Goal: Task Accomplishment & Management: Use online tool/utility

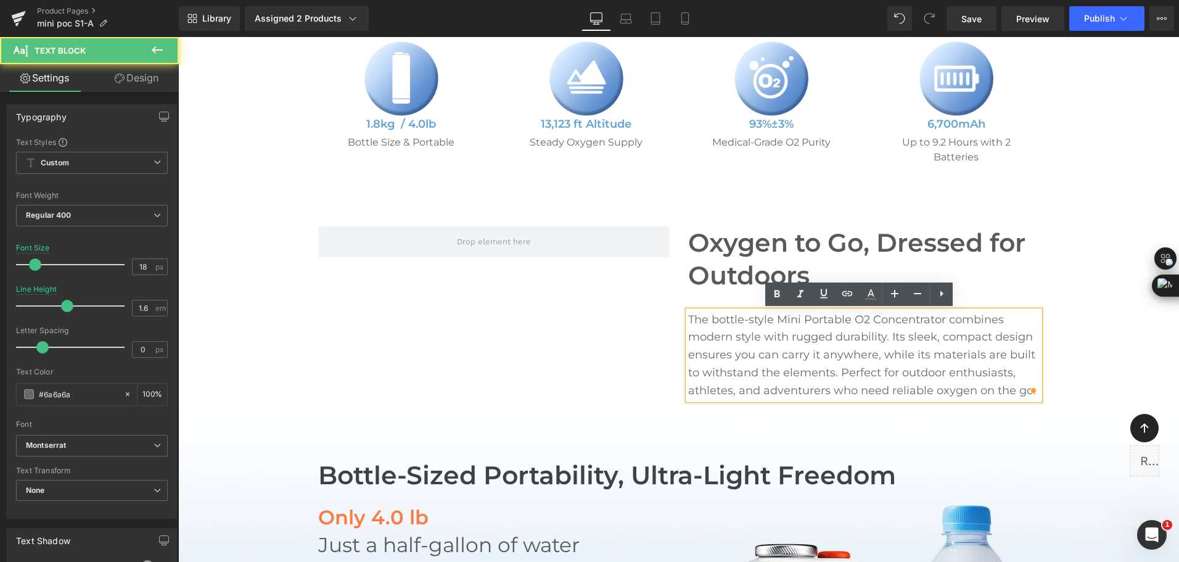
scroll to position [617, 0]
click at [732, 339] on p "The bottle-style Mini Portable O2 Concentrator combines modern style with rugge…" at bounding box center [863, 355] width 351 height 89
click at [756, 337] on p "The bottle-style Mini Portable O2 Concentrator combines modern style with rugge…" at bounding box center [863, 355] width 351 height 89
click at [918, 337] on p "The bottle-style Mini Portable O2 Concentrator combines modern style with rugge…" at bounding box center [863, 355] width 351 height 89
click at [1019, 336] on p "The bottle-style Mini Portable O2 Concentrator combines modern style with rugge…" at bounding box center [863, 355] width 351 height 89
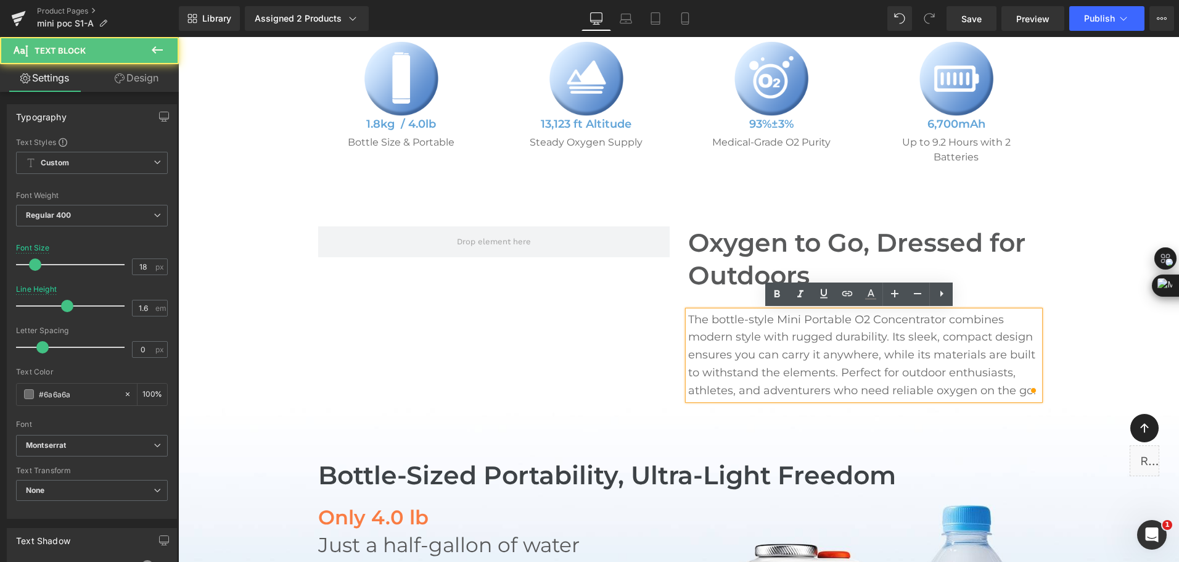
click at [818, 366] on p "The bottle-style Mini Portable O2 Concentrator combines modern style with rugge…" at bounding box center [863, 355] width 351 height 89
click at [903, 352] on p "The bottle-style Mini Portable O2 Concentrator combines modern style with rugge…" at bounding box center [863, 355] width 351 height 89
click at [956, 360] on p "The bottle-style Mini Portable O2 Concentrator combines modern style with rugge…" at bounding box center [863, 355] width 351 height 89
click at [840, 381] on p "The bottle-style Mini Portable O2 Concentrator combines modern style with rugge…" at bounding box center [863, 355] width 351 height 89
click at [935, 376] on p "The bottle-style Mini Portable O2 Concentrator combines modern style with rugge…" at bounding box center [863, 355] width 351 height 89
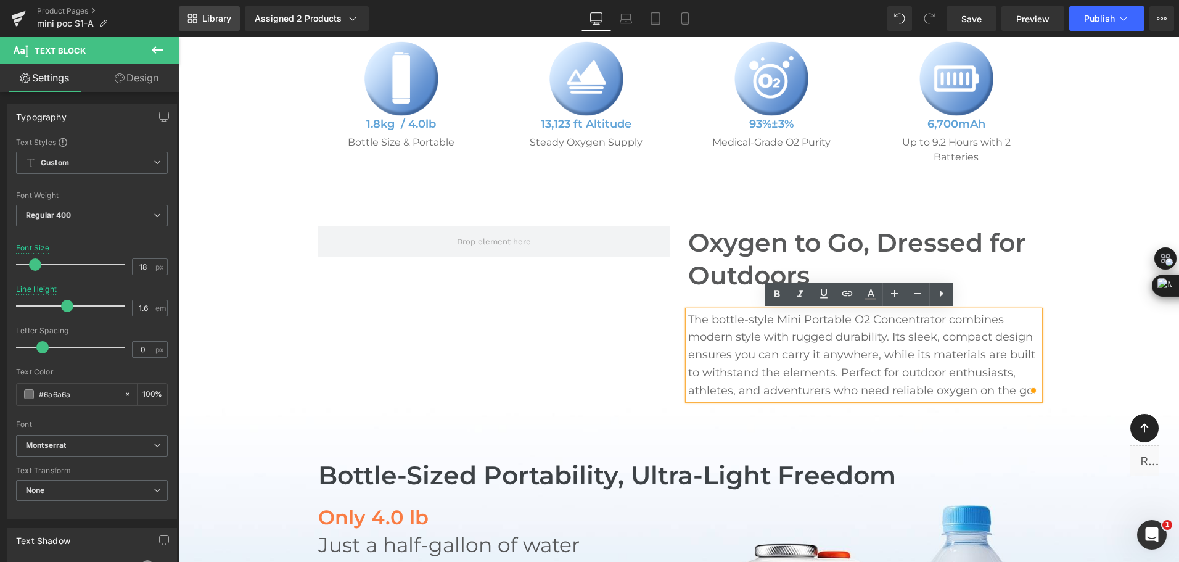
click at [216, 16] on span "Library" at bounding box center [216, 18] width 29 height 11
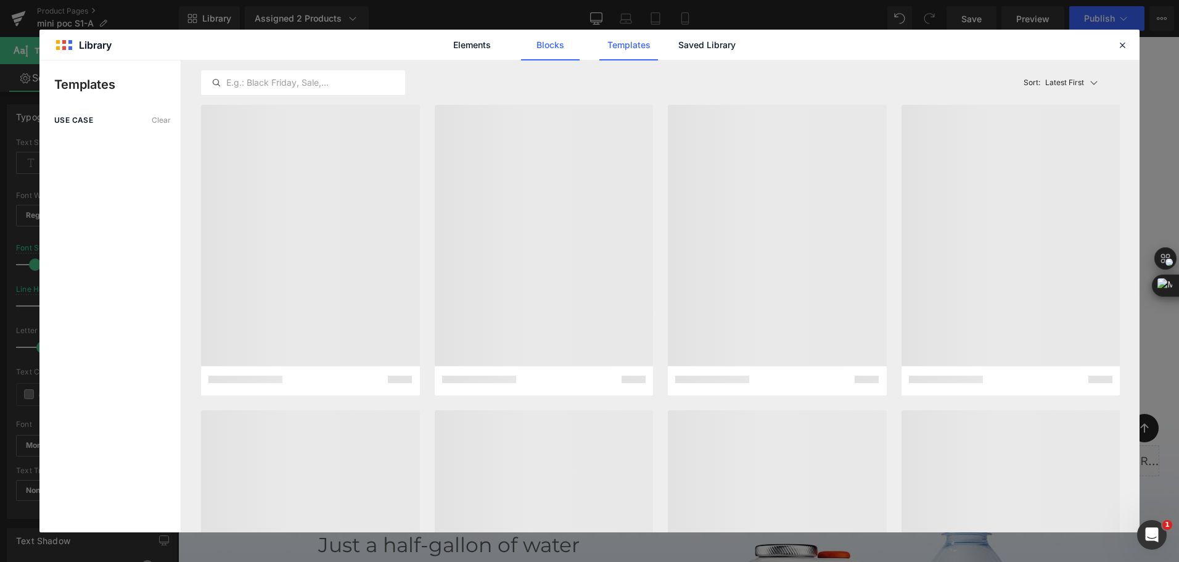
click at [552, 51] on link "Blocks" at bounding box center [550, 45] width 59 height 31
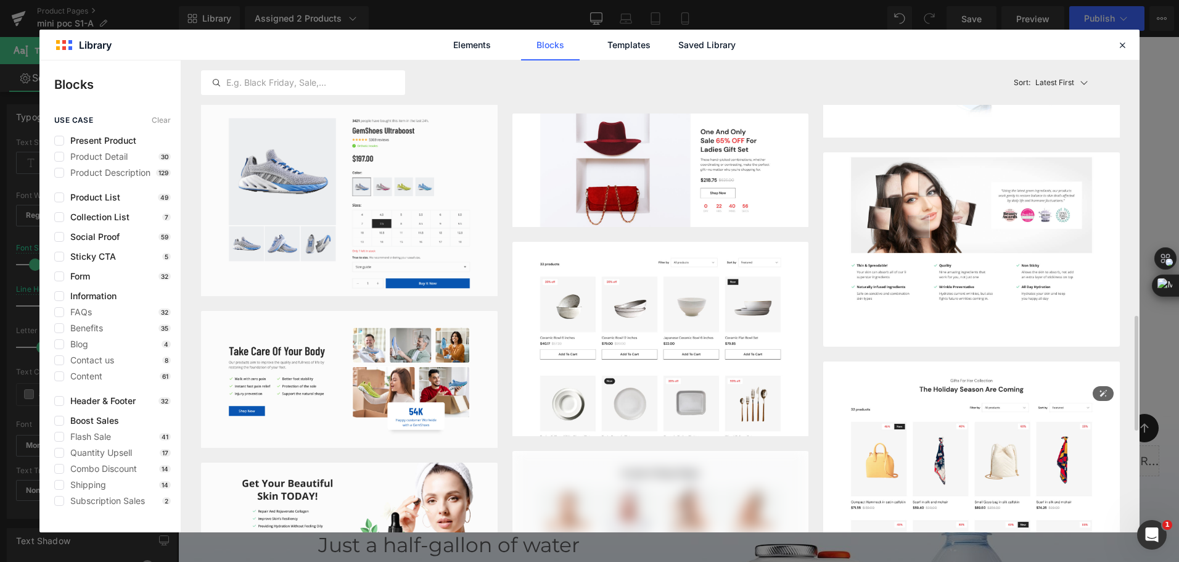
scroll to position [1233, 0]
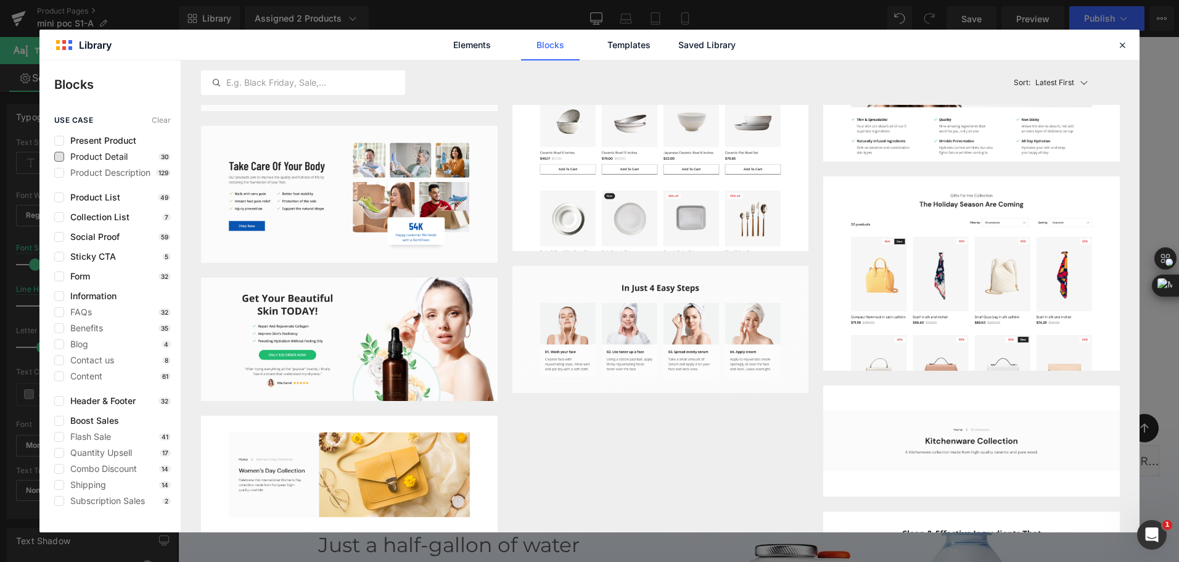
click at [104, 158] on span "Product Detail" at bounding box center [96, 157] width 64 height 10
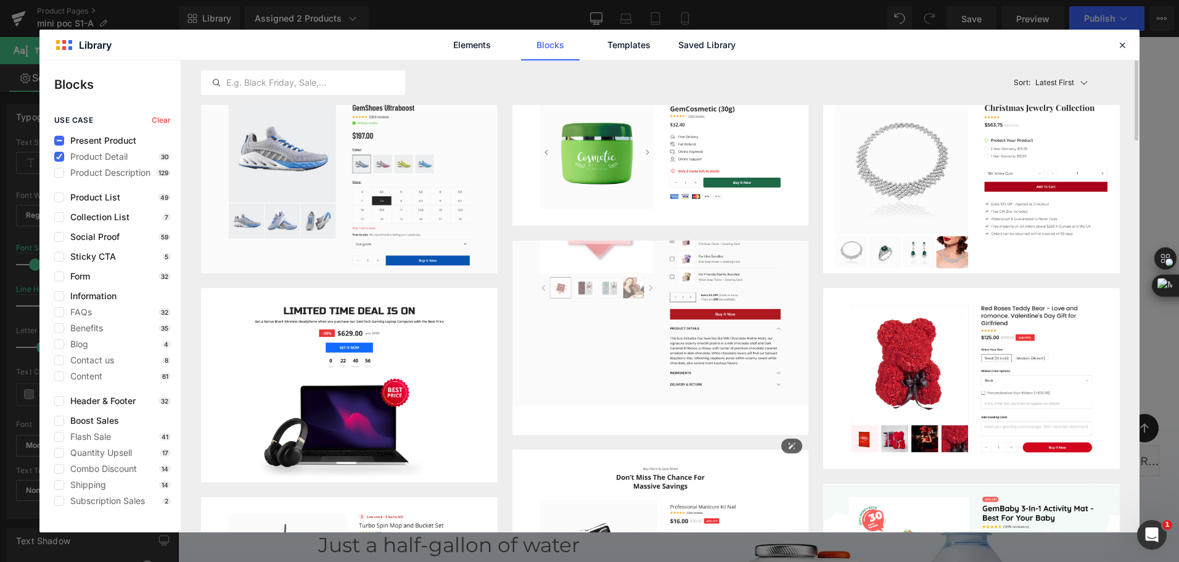
scroll to position [0, 0]
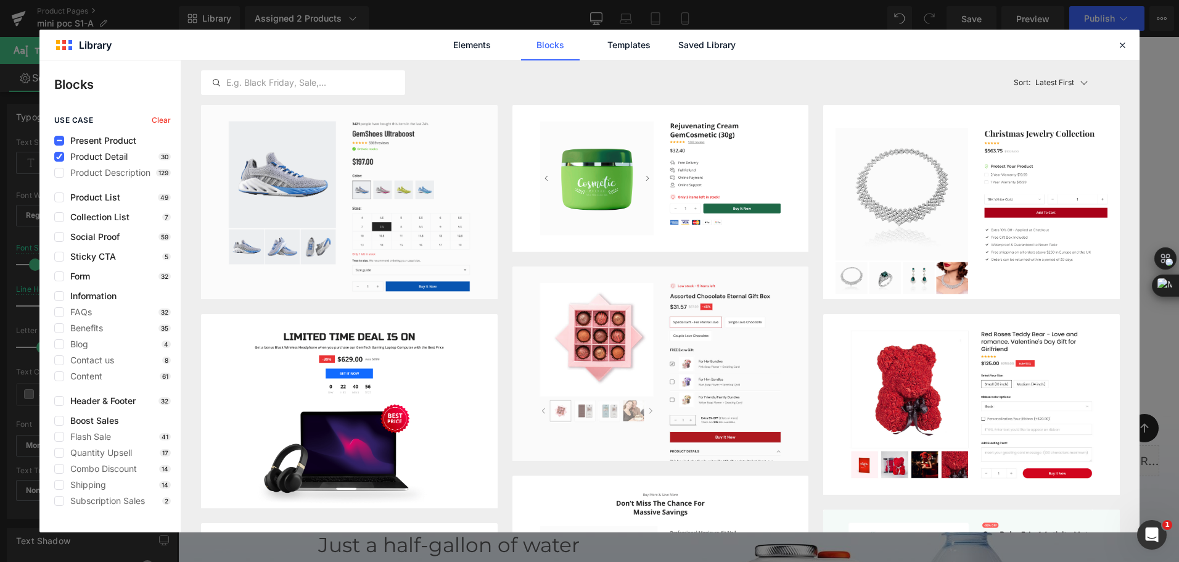
click at [92, 160] on span "Product Detail" at bounding box center [96, 157] width 64 height 10
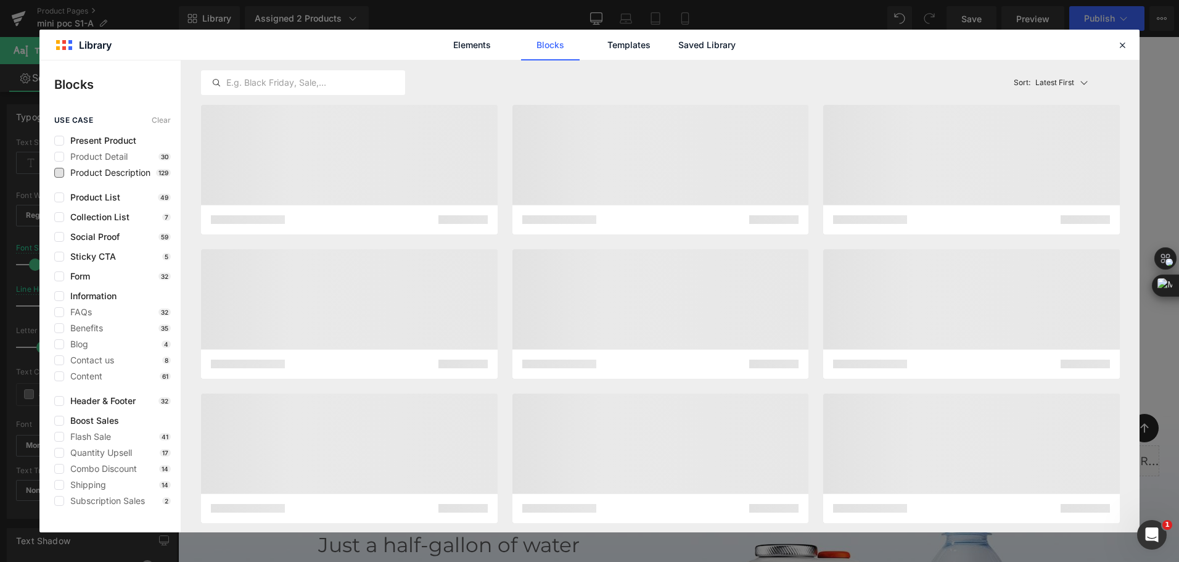
click at [95, 174] on span "Product Description" at bounding box center [107, 173] width 86 height 10
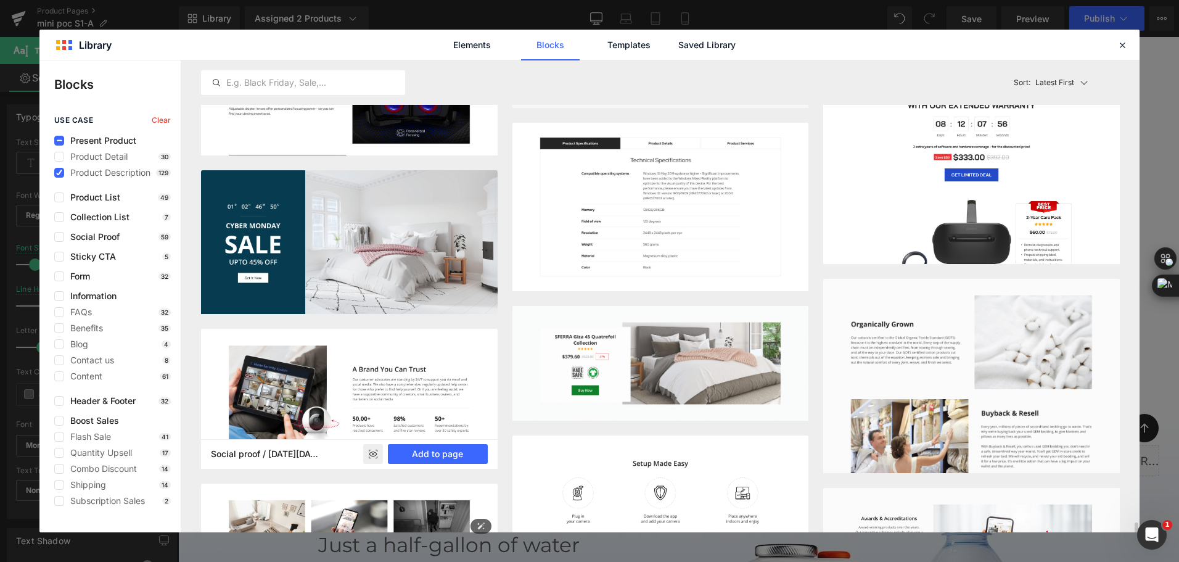
scroll to position [2477, 0]
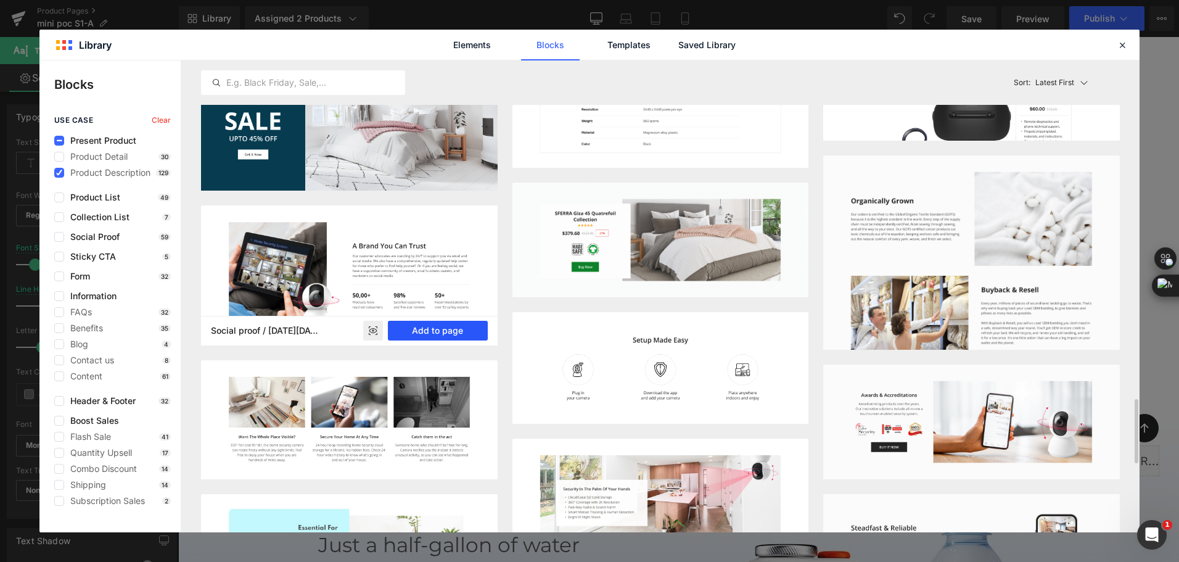
click at [441, 332] on button "Add to page" at bounding box center [438, 331] width 100 height 20
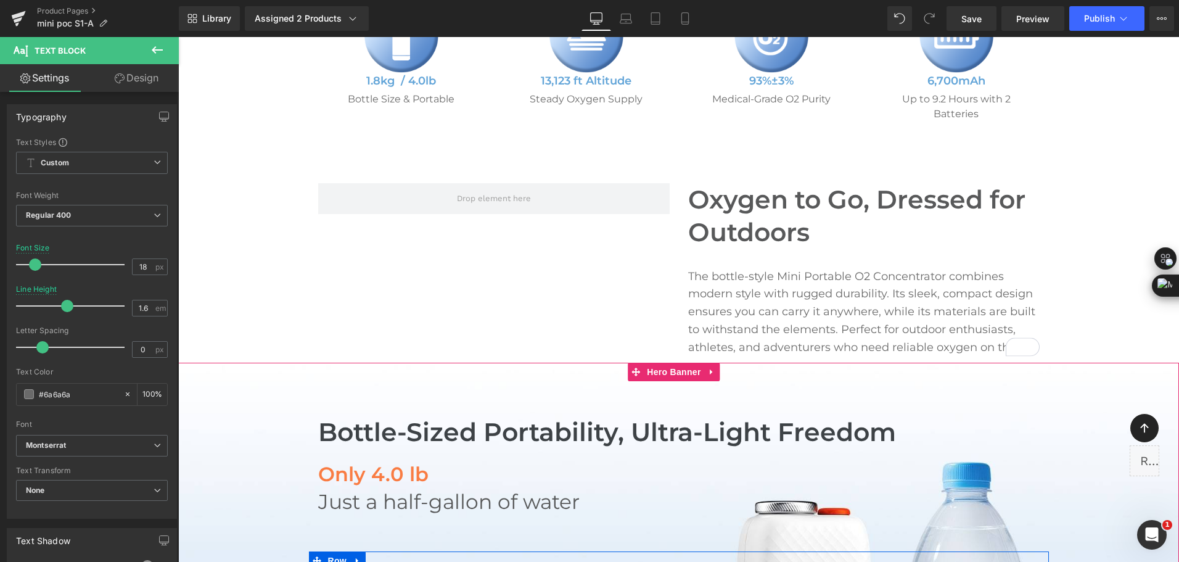
scroll to position [397, 0]
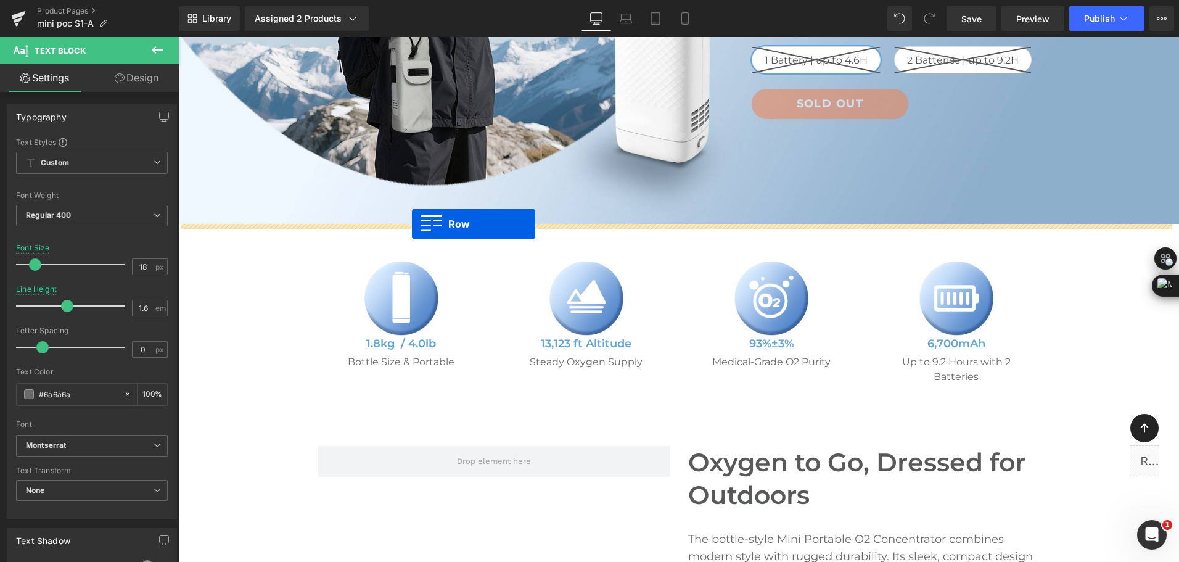
drag, startPoint x: 205, startPoint y: 105, endPoint x: 412, endPoint y: 224, distance: 238.9
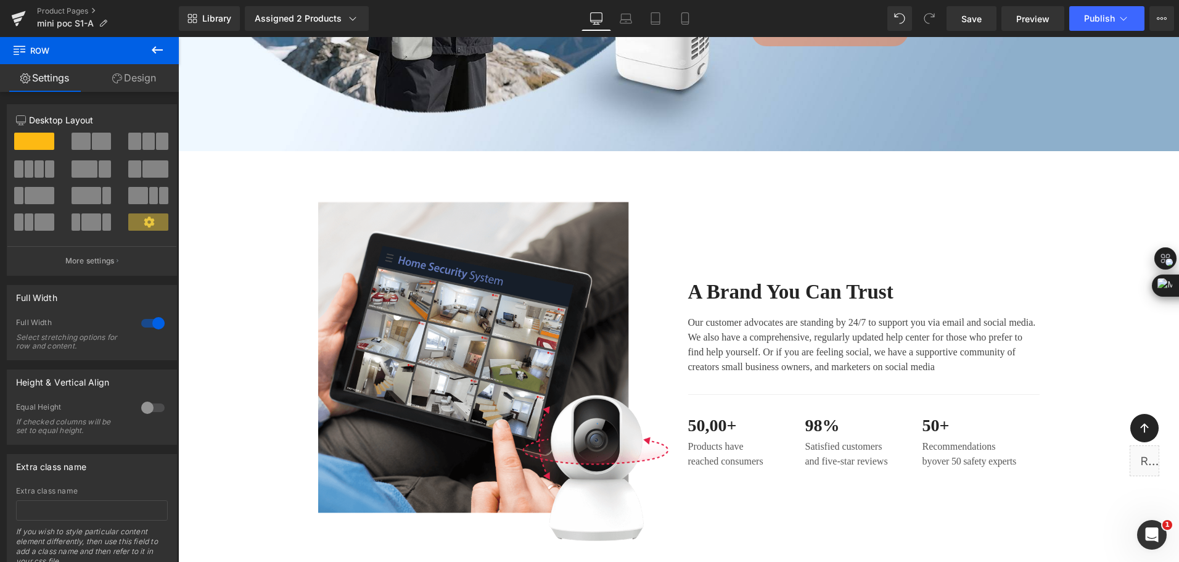
scroll to position [459, 0]
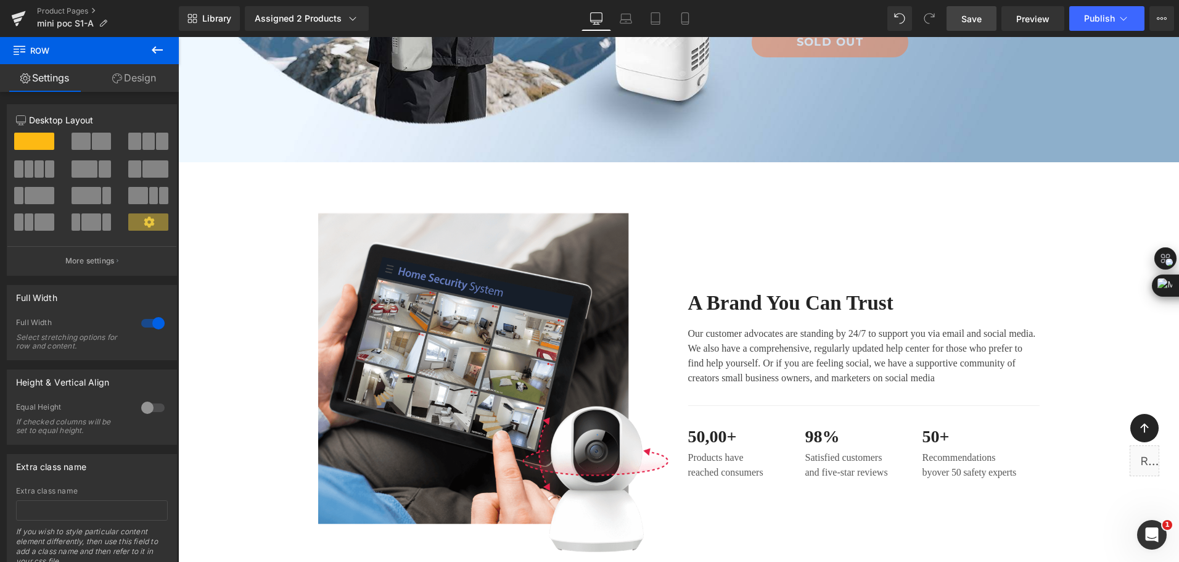
click at [970, 14] on span "Save" at bounding box center [971, 18] width 20 height 13
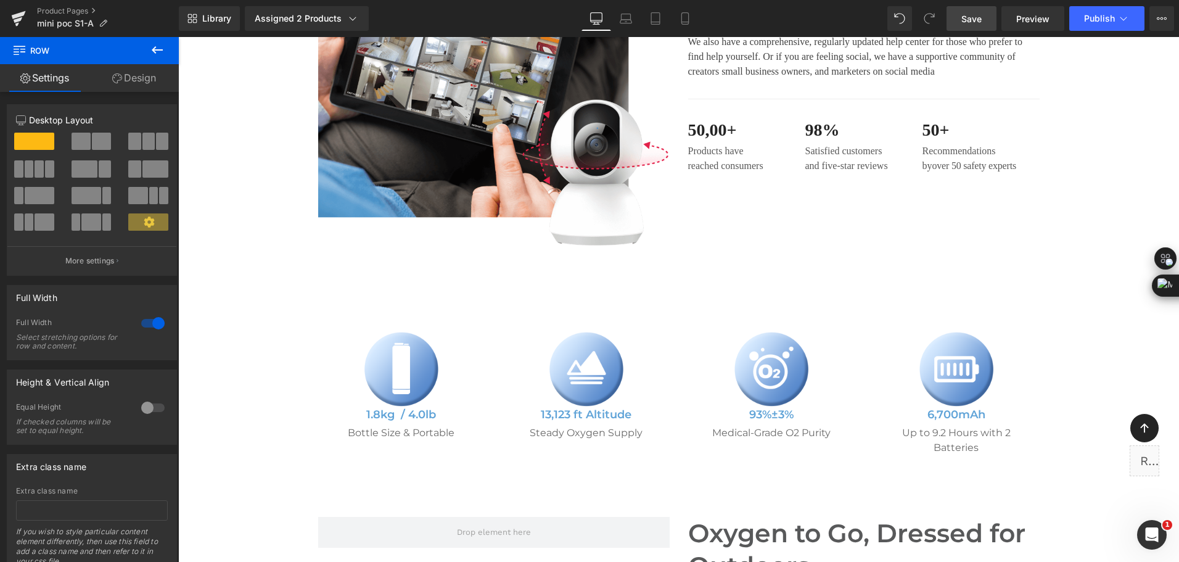
scroll to position [767, 0]
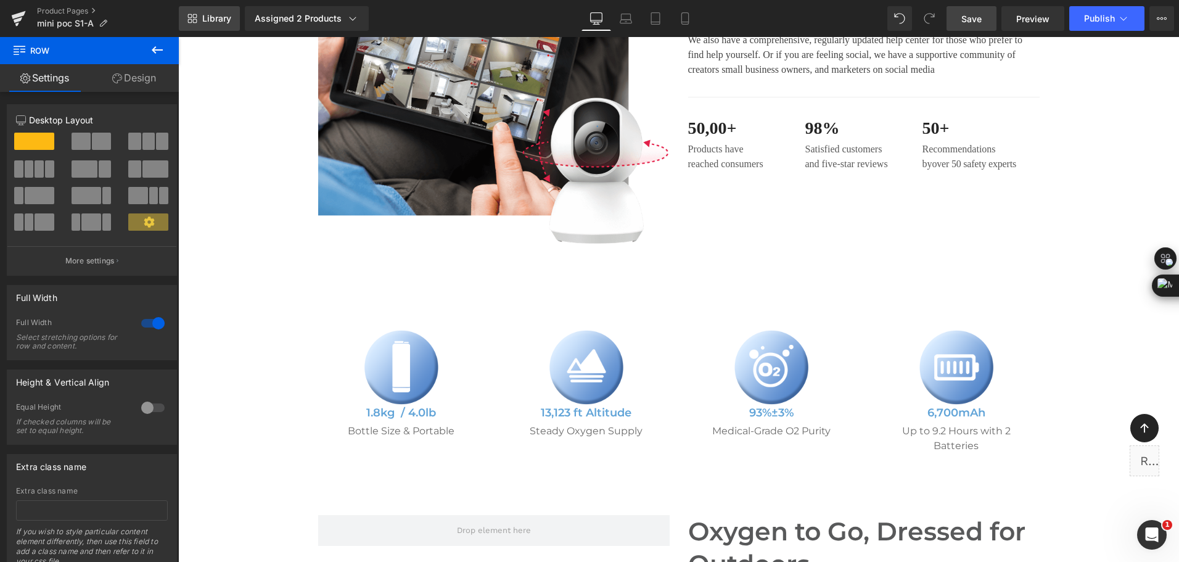
click at [212, 29] on link "Library" at bounding box center [209, 18] width 61 height 25
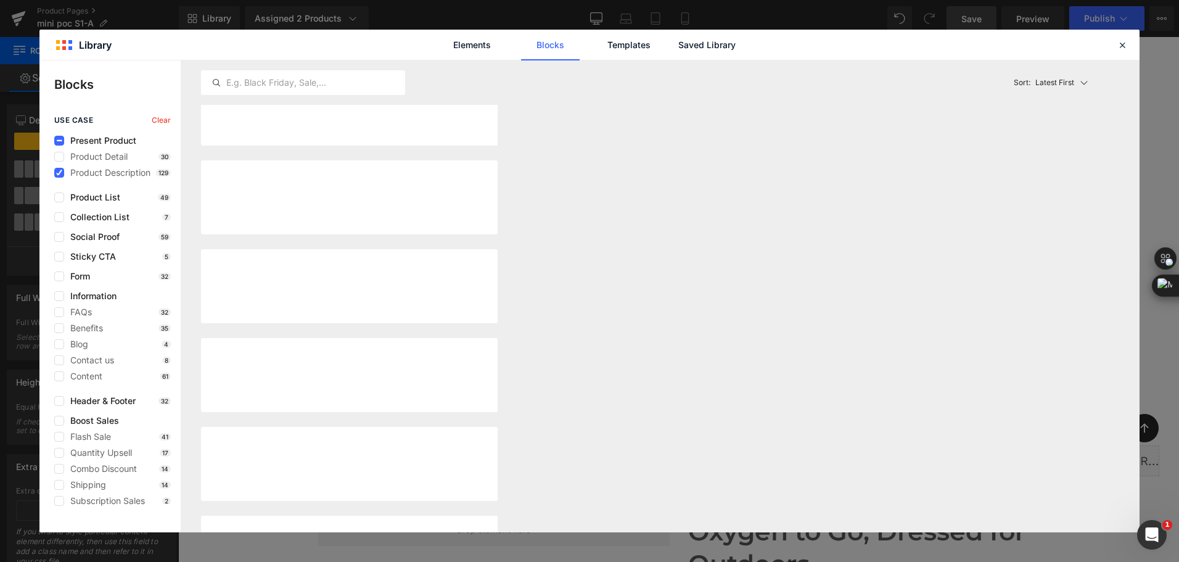
scroll to position [10025, 0]
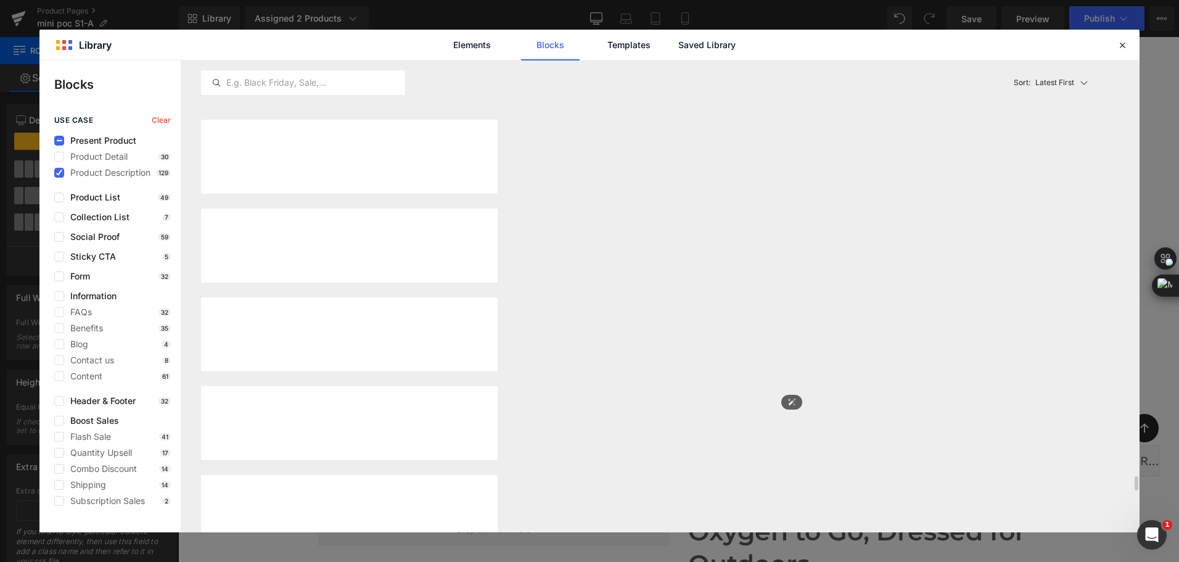
scroll to position [13377, 0]
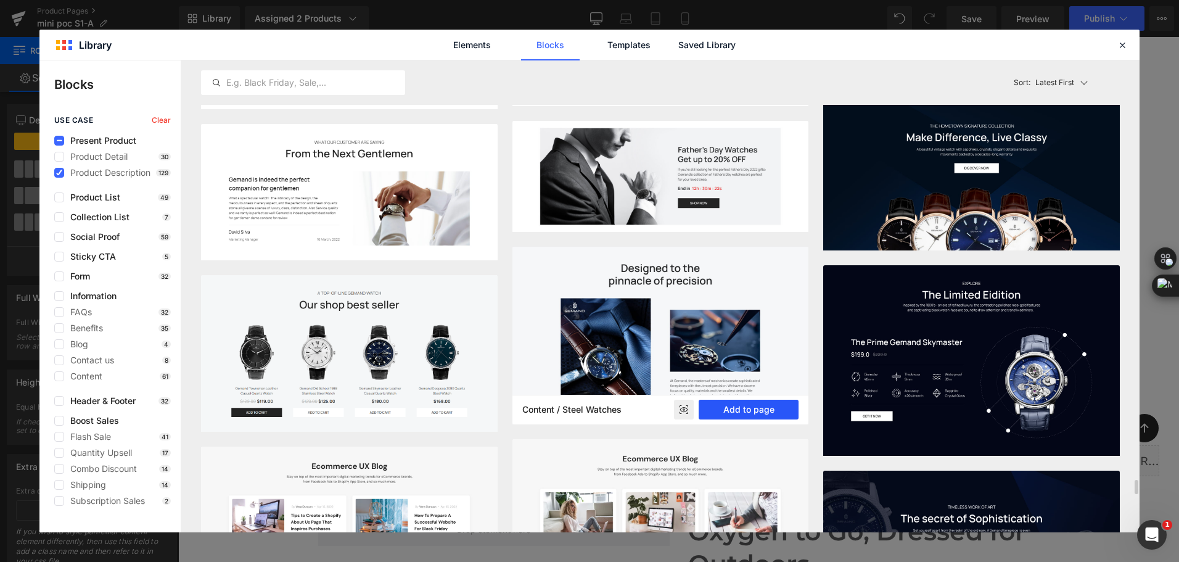
click at [742, 407] on button "Add to page" at bounding box center [749, 410] width 100 height 20
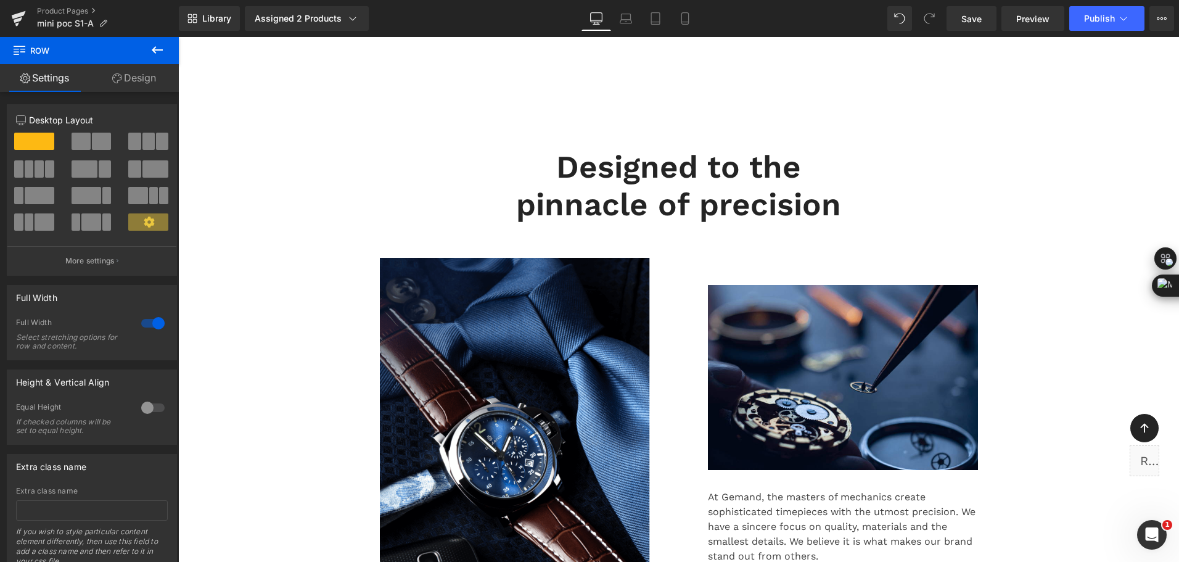
scroll to position [9058, 0]
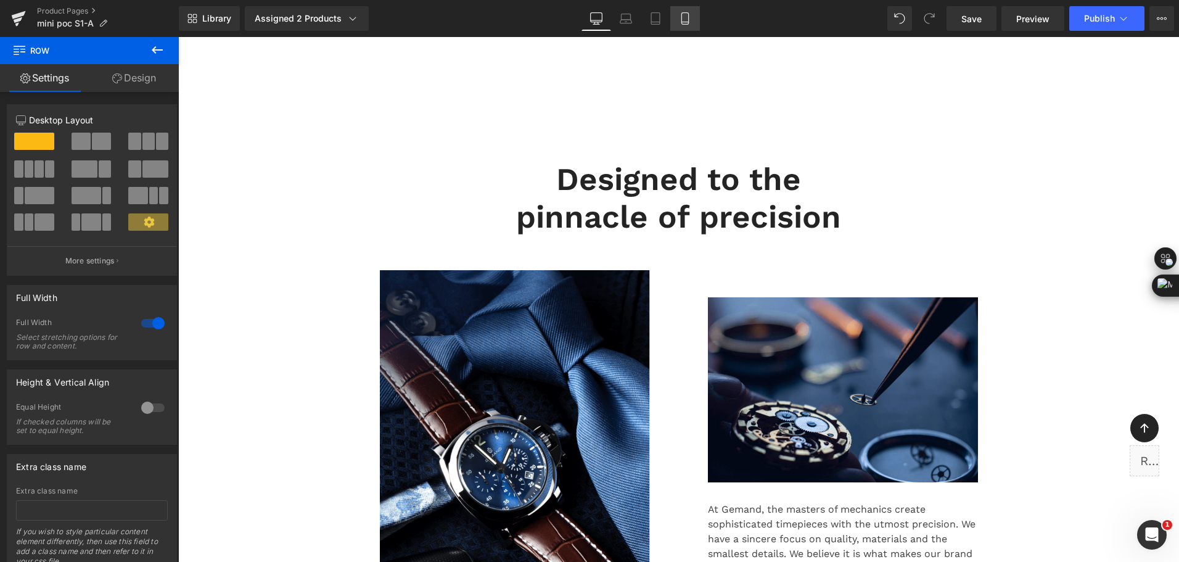
click at [680, 20] on icon at bounding box center [685, 18] width 12 height 12
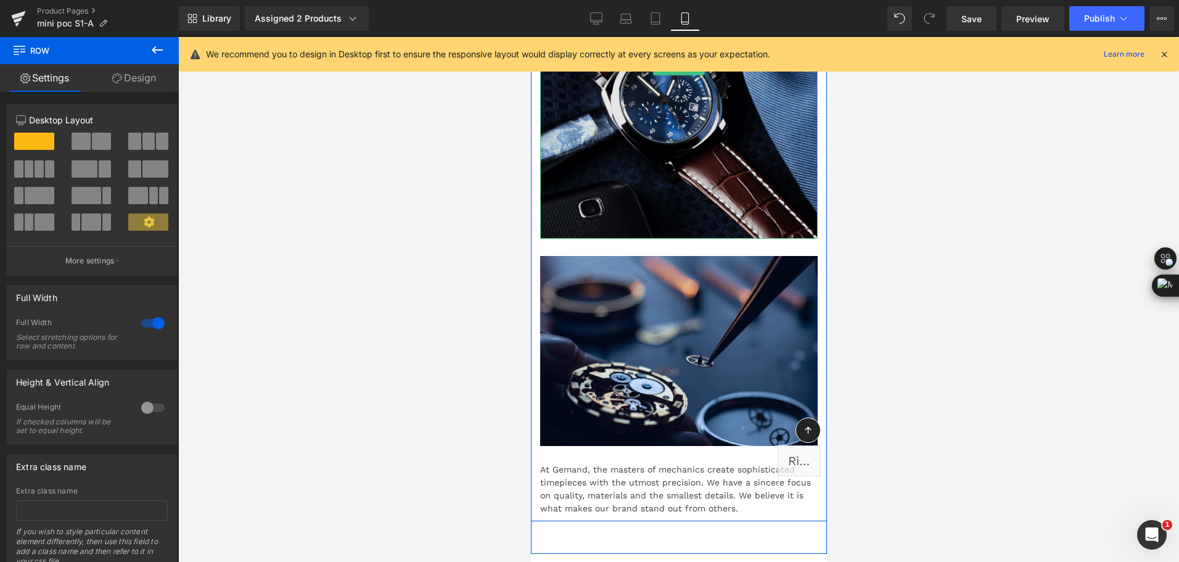
scroll to position [10632, 0]
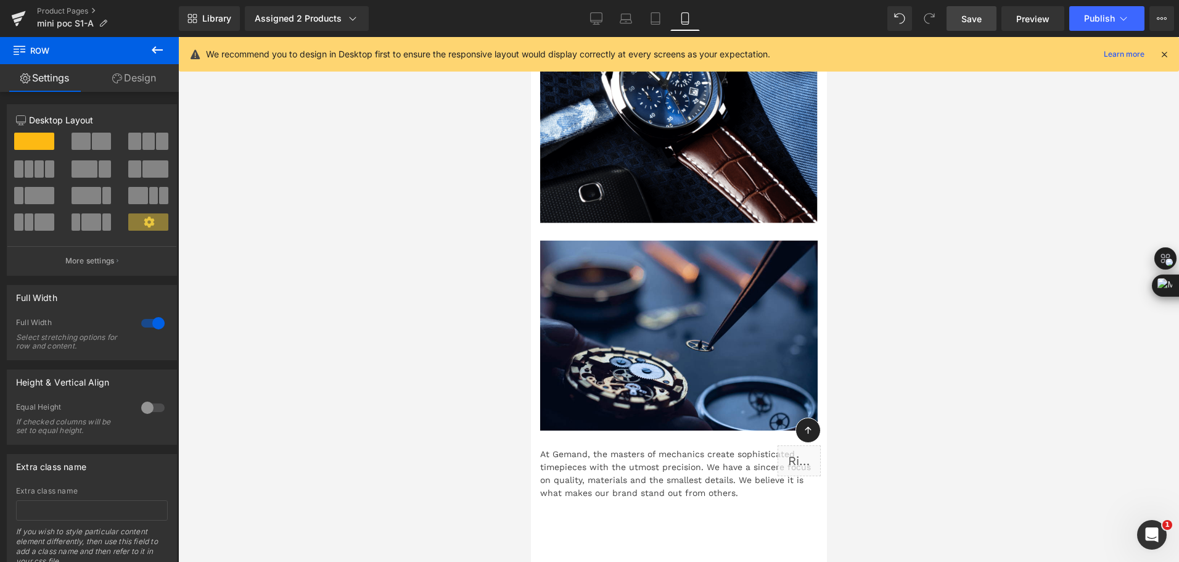
click at [982, 14] on span "Save" at bounding box center [971, 18] width 20 height 13
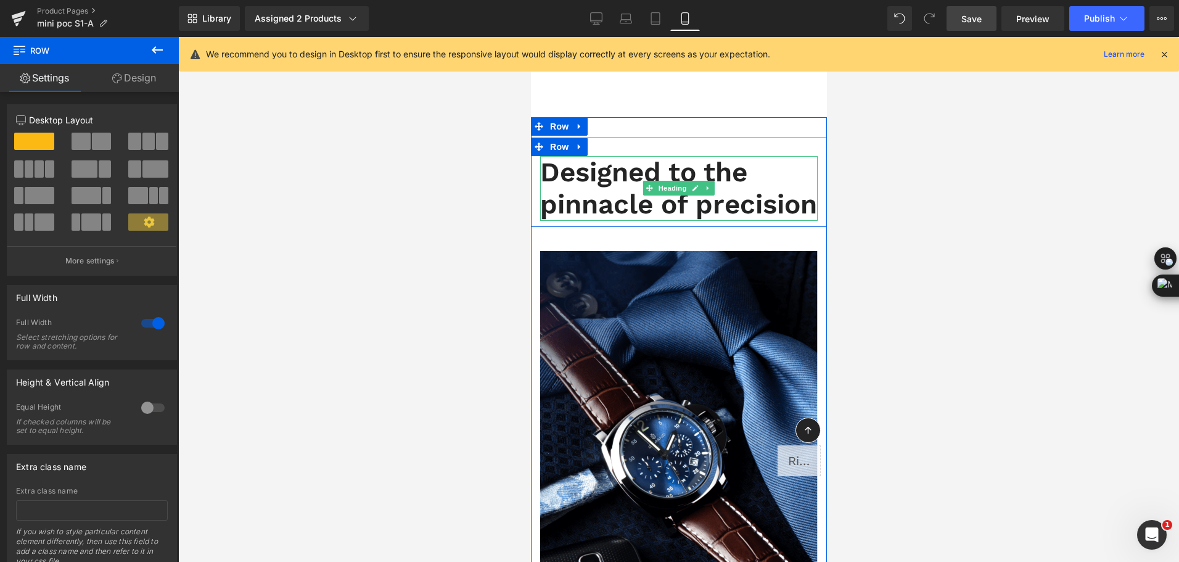
scroll to position [10077, 0]
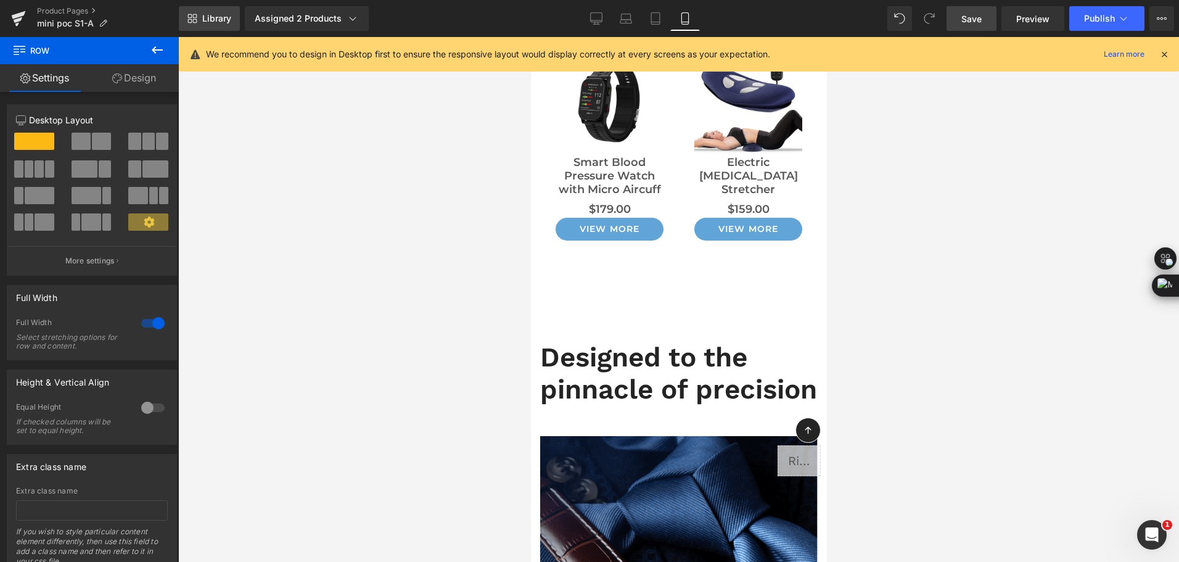
click at [212, 22] on span "Library" at bounding box center [216, 18] width 29 height 11
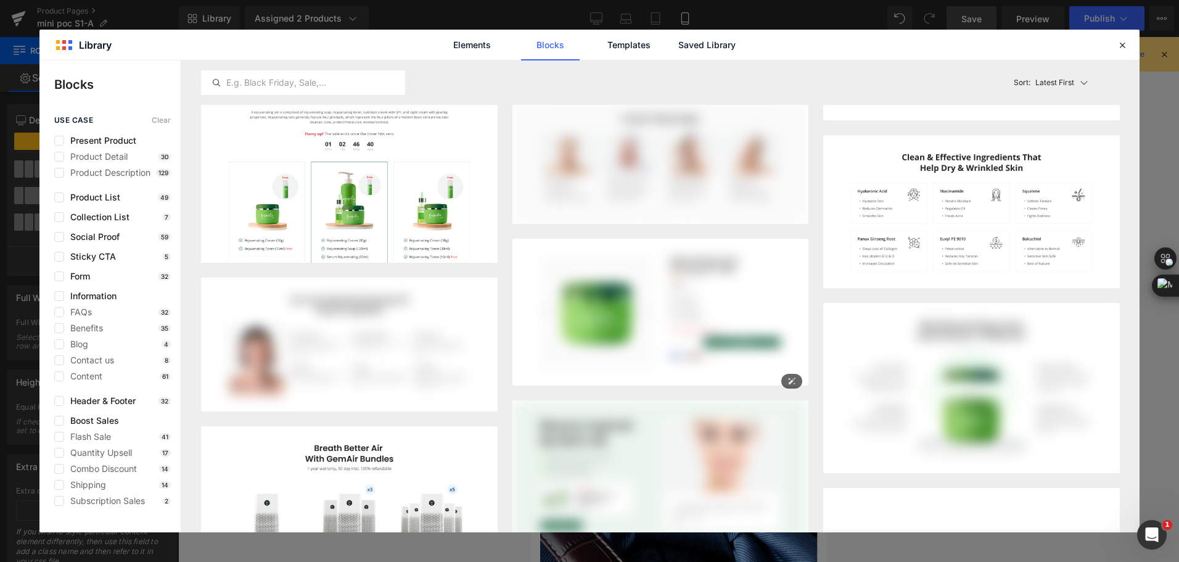
scroll to position [2006, 0]
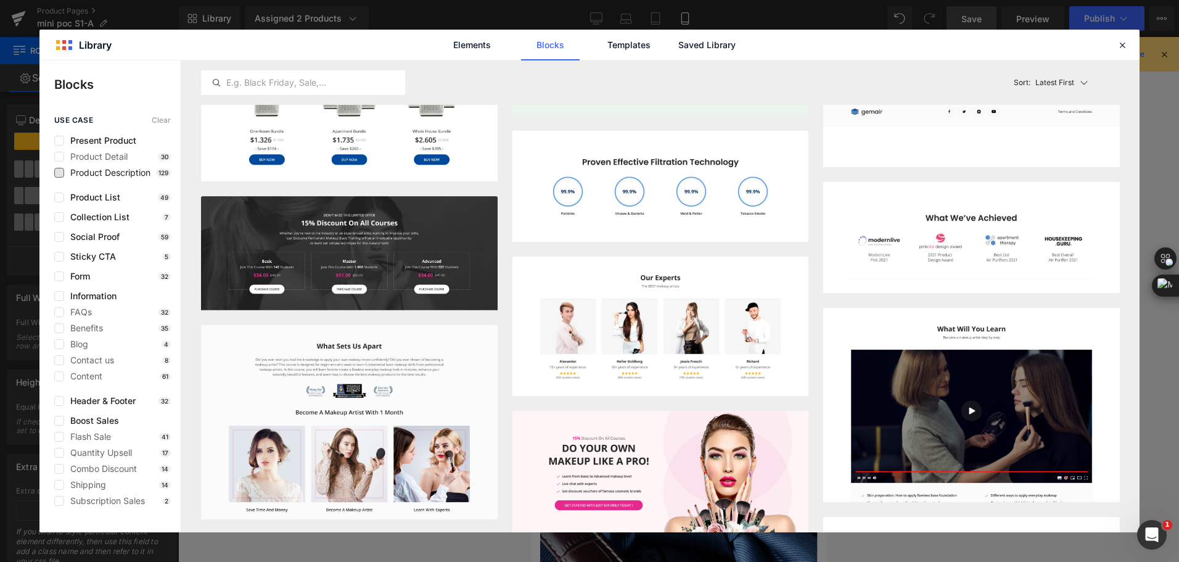
click at [125, 173] on span "Product Description" at bounding box center [107, 173] width 86 height 10
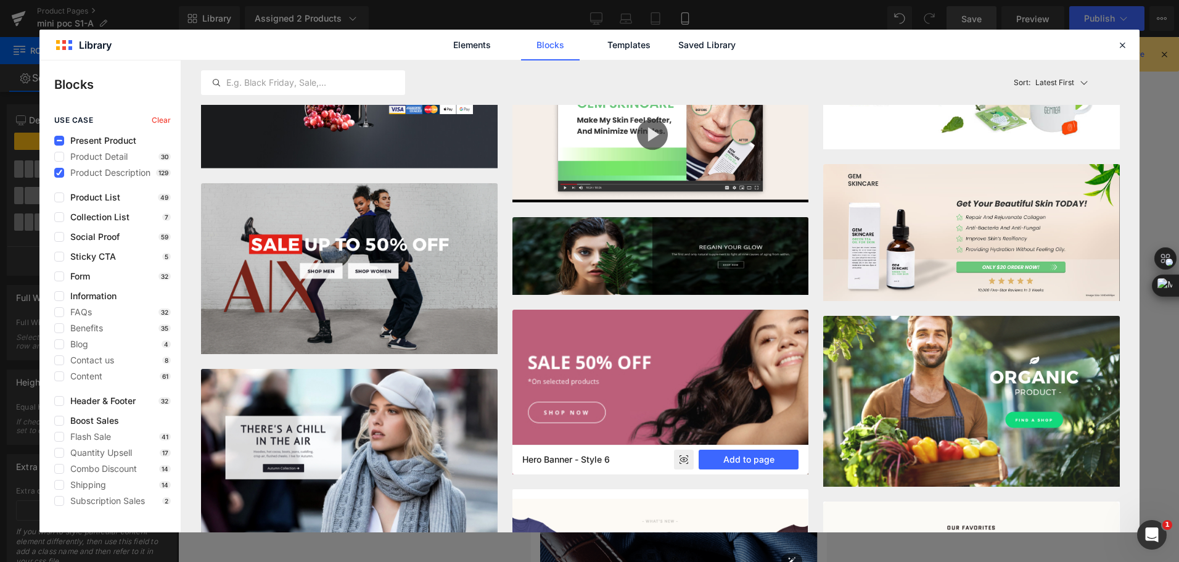
scroll to position [6811, 0]
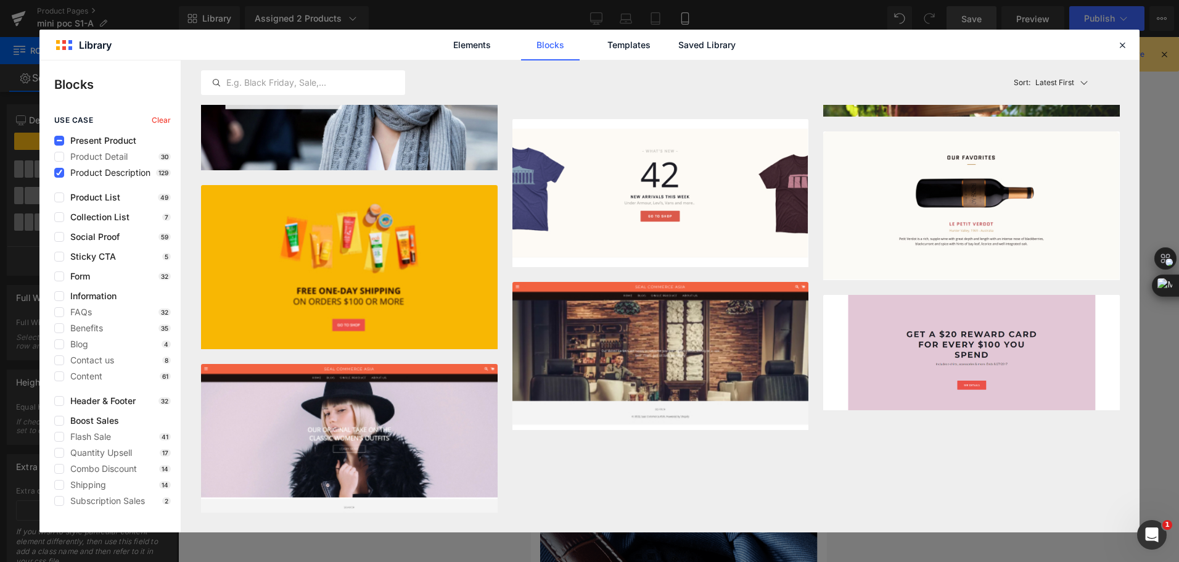
click at [112, 170] on span "Product Description" at bounding box center [107, 173] width 86 height 10
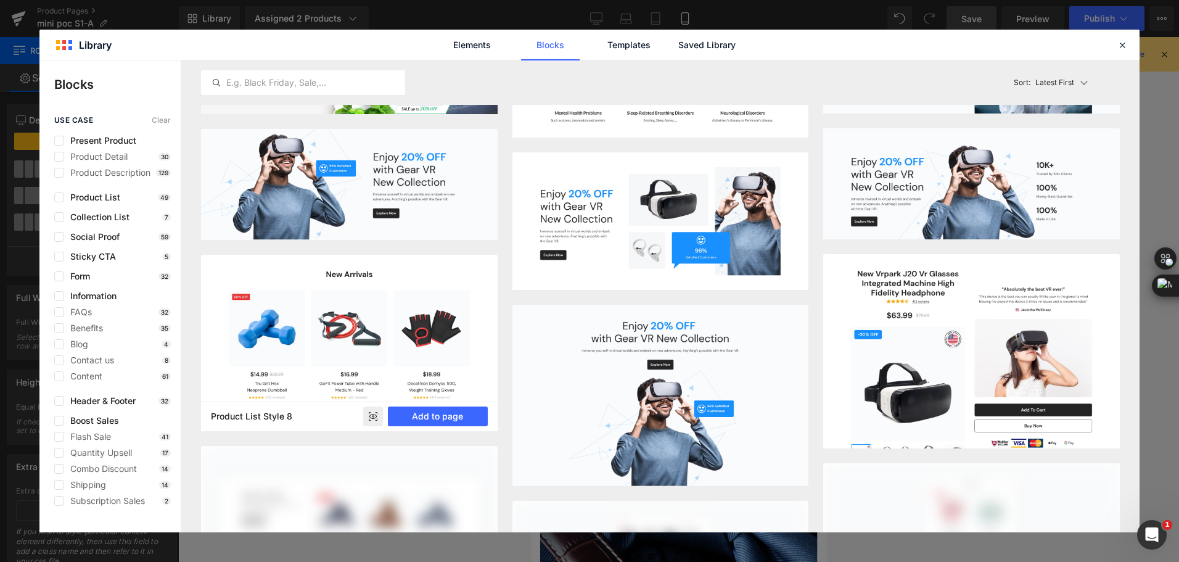
scroll to position [15084, 0]
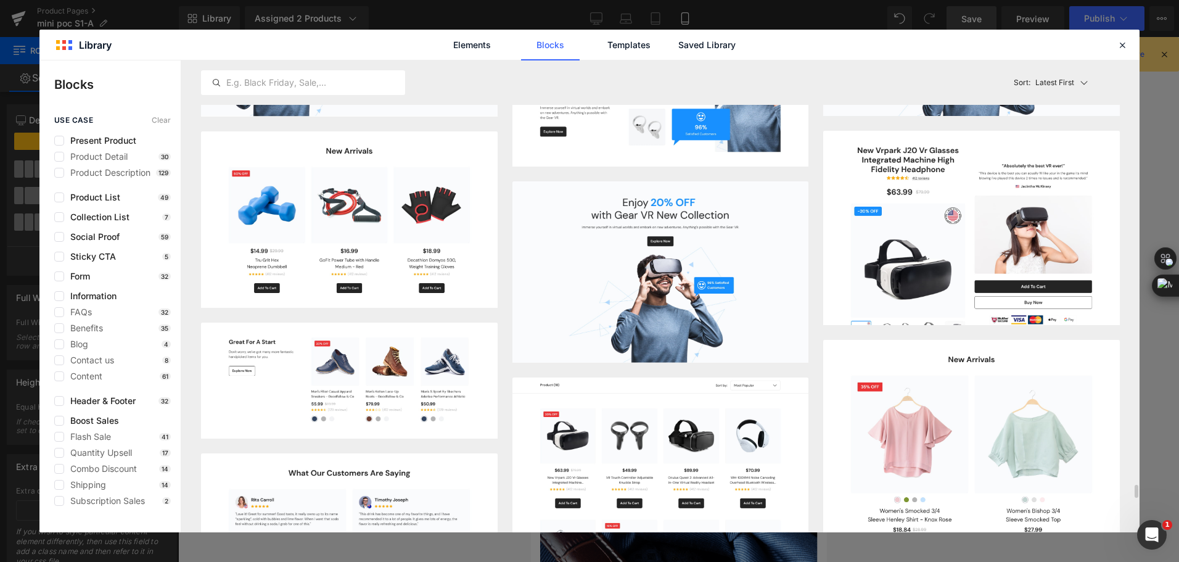
click at [863, 69] on div "Latest First Most View Latest First Sort: Latest First" at bounding box center [660, 82] width 919 height 44
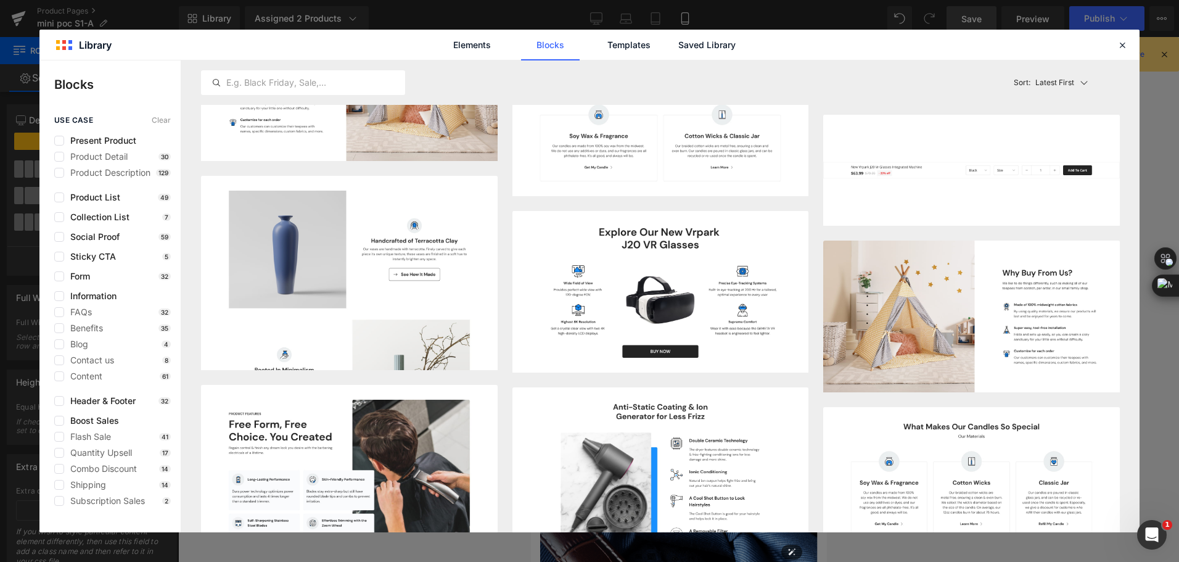
scroll to position [17319, 0]
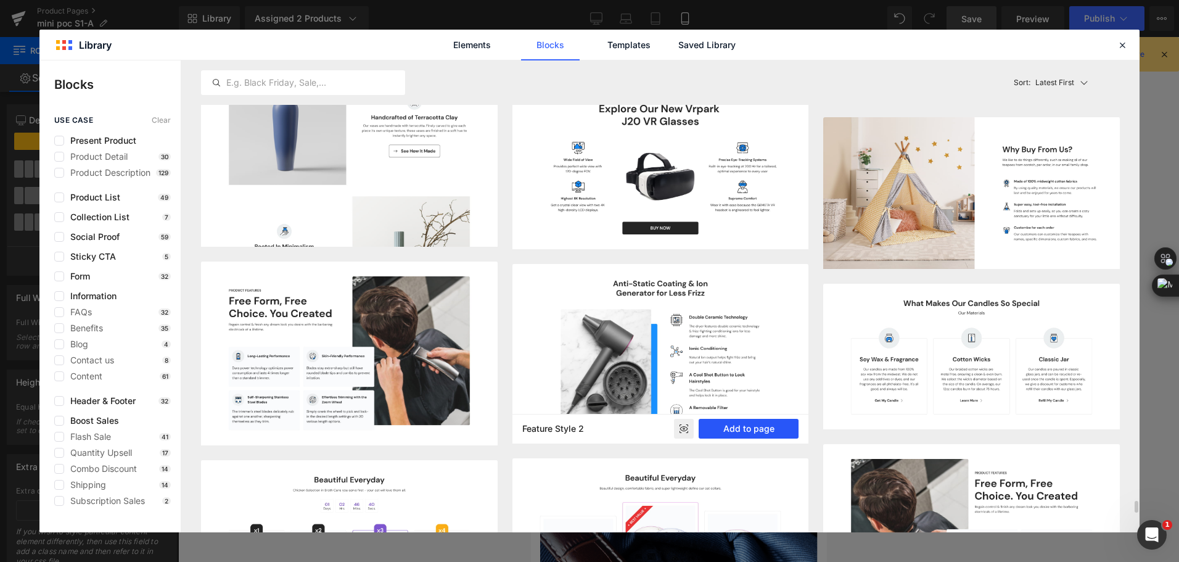
click at [762, 426] on button "Add to page" at bounding box center [749, 429] width 100 height 20
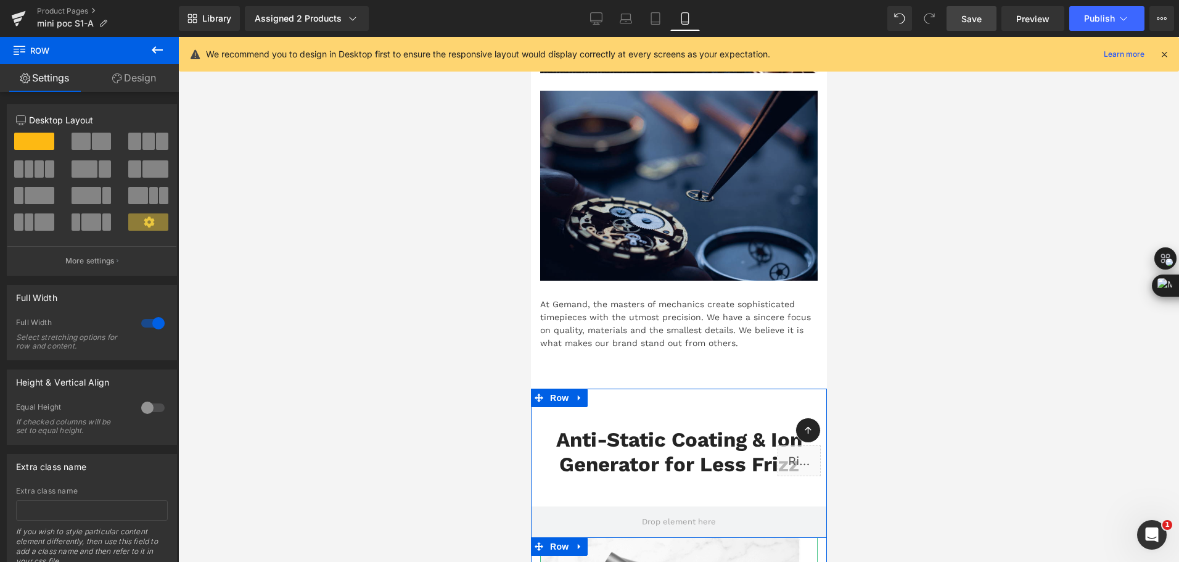
scroll to position [10759, 0]
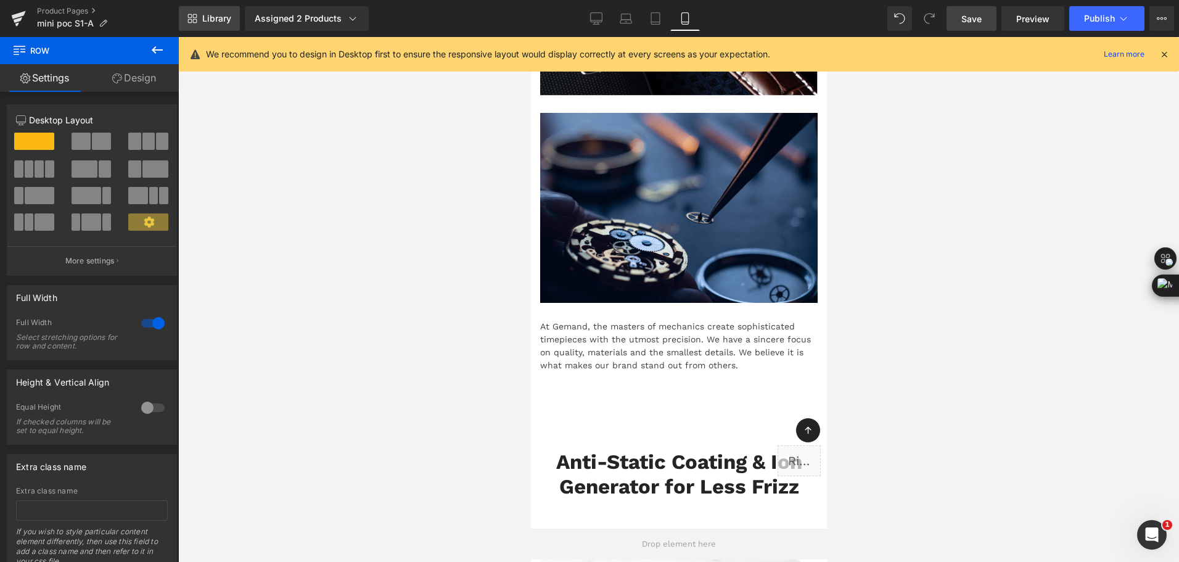
click at [213, 24] on link "Library" at bounding box center [209, 18] width 61 height 25
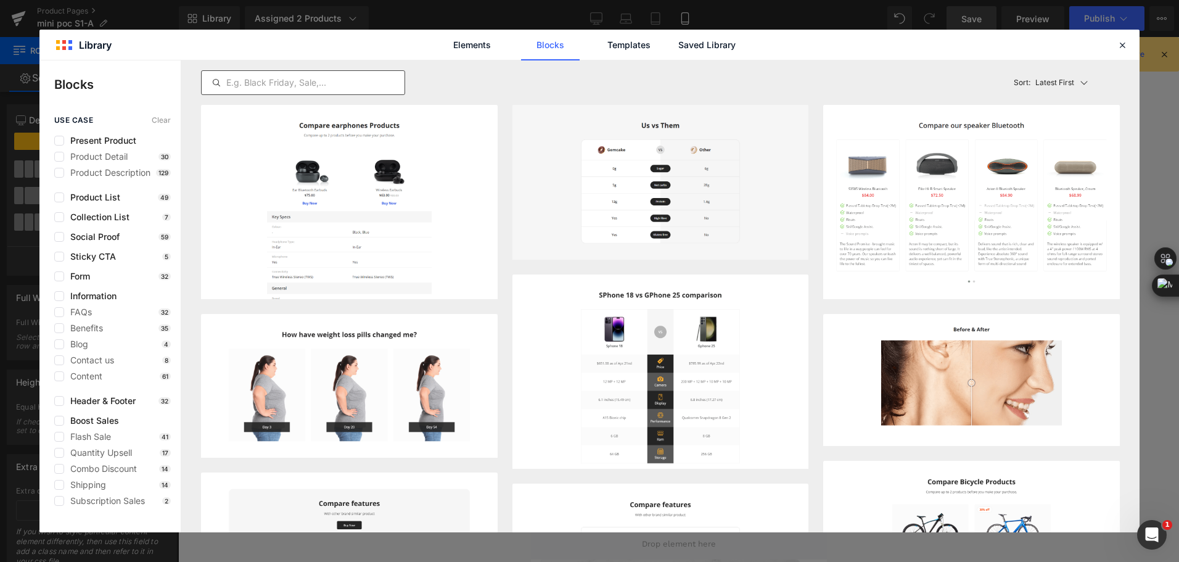
click at [365, 89] on input "text" at bounding box center [303, 82] width 203 height 15
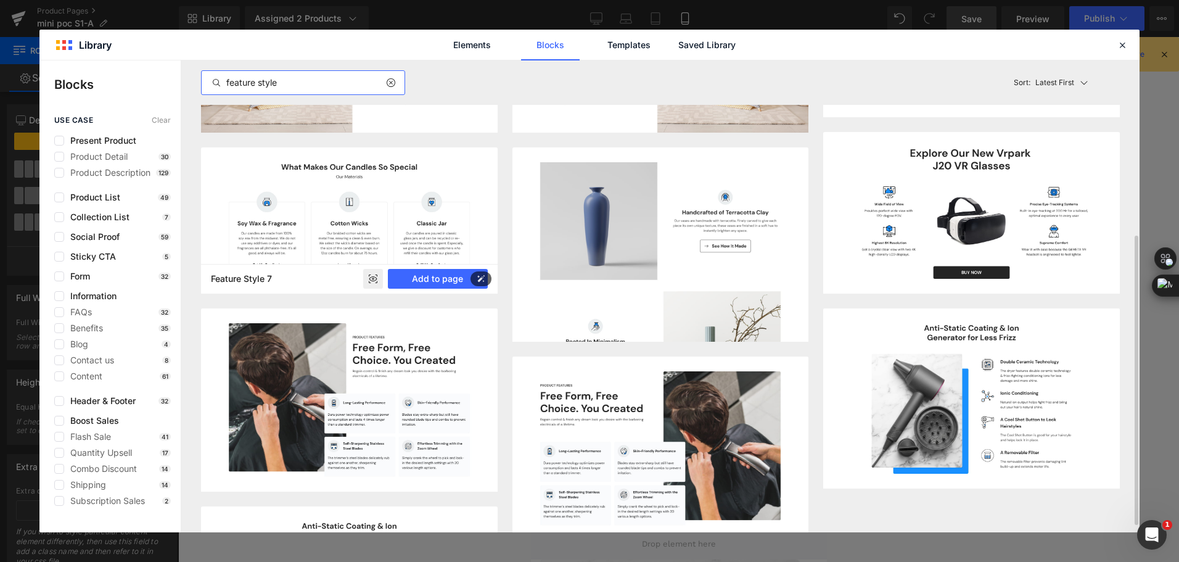
scroll to position [247, 0]
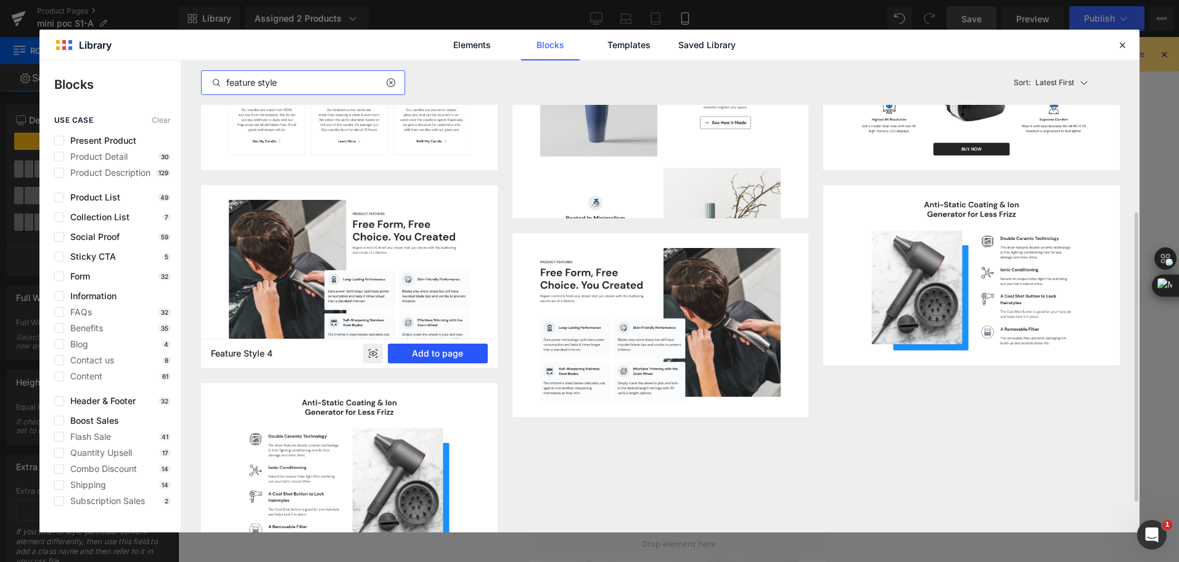
type input "feature style"
click at [434, 350] on button "Add to page" at bounding box center [438, 353] width 100 height 20
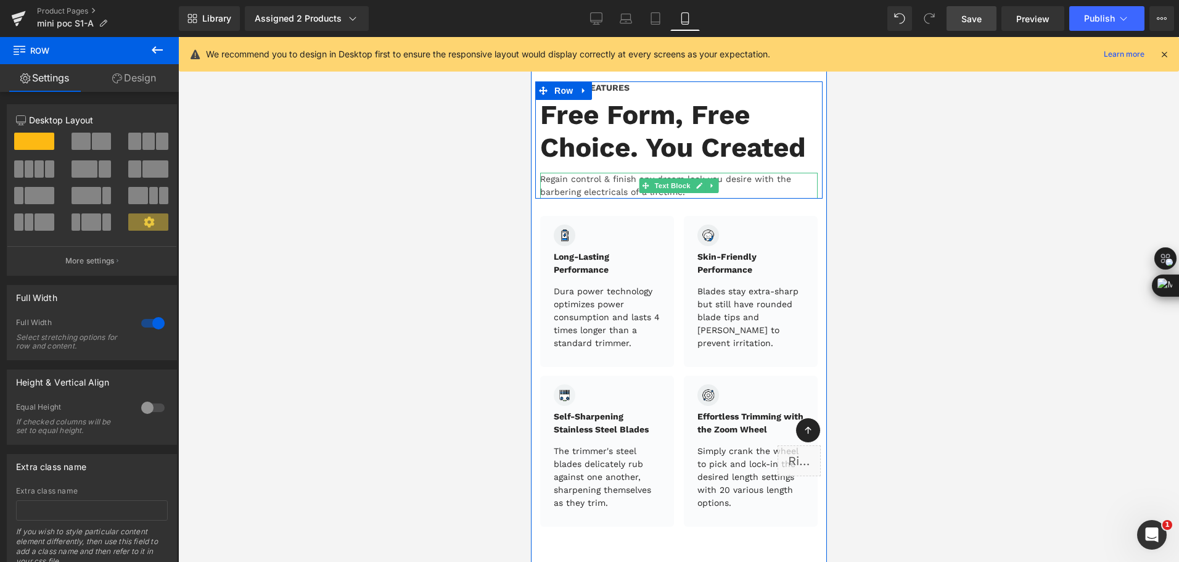
scroll to position [12369, 0]
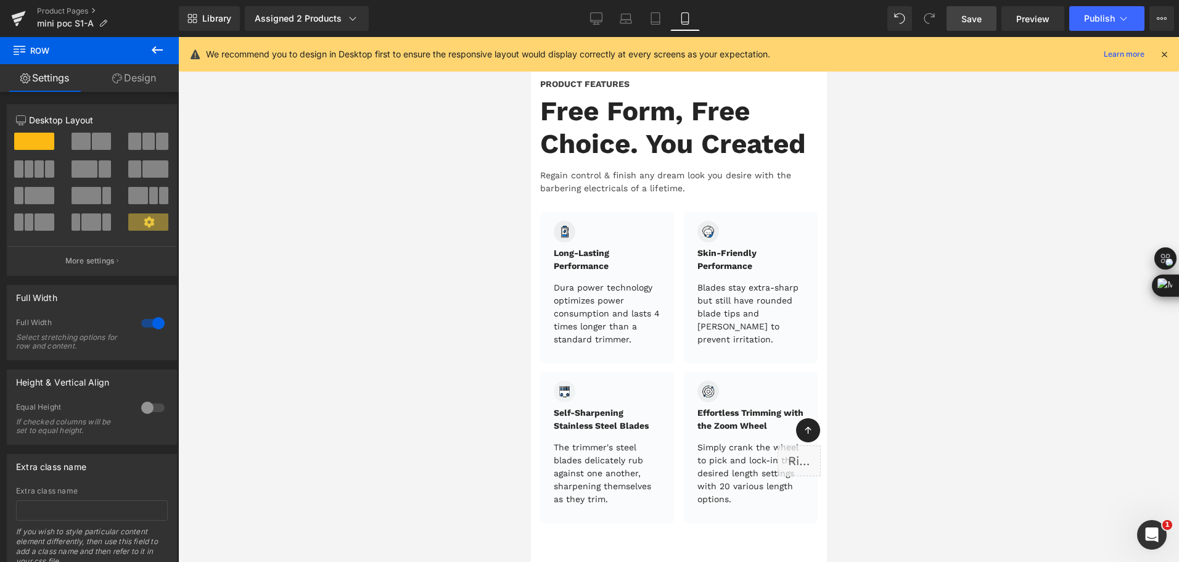
click at [524, 6] on div "Library Assigned 2 Products Product Preview Mini Portable O2 Concentrator Mini …" at bounding box center [679, 18] width 1000 height 37
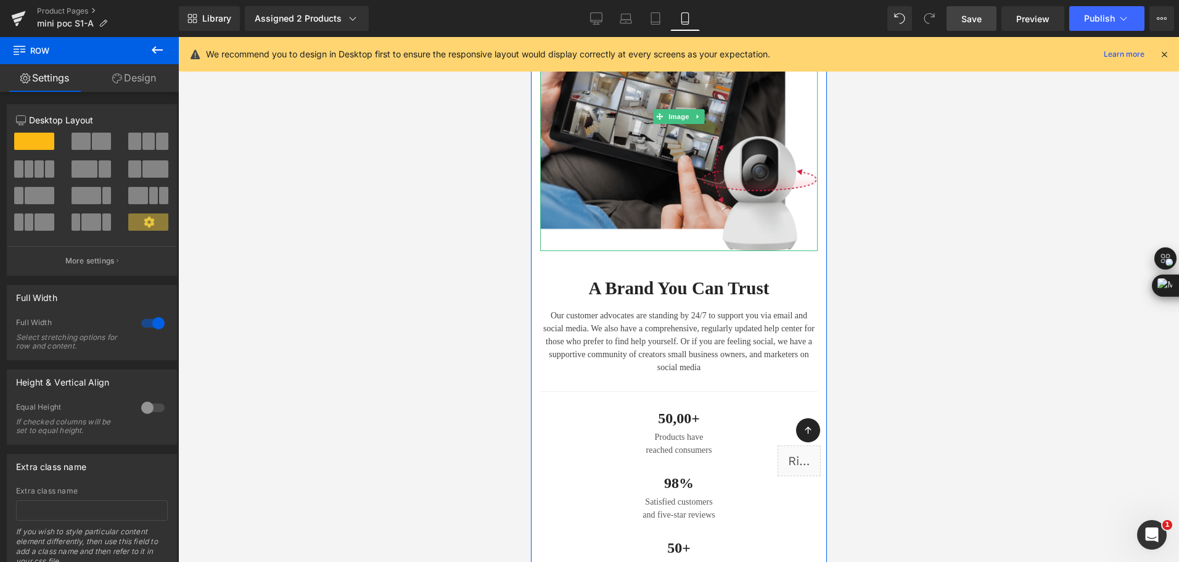
scroll to position [0, 0]
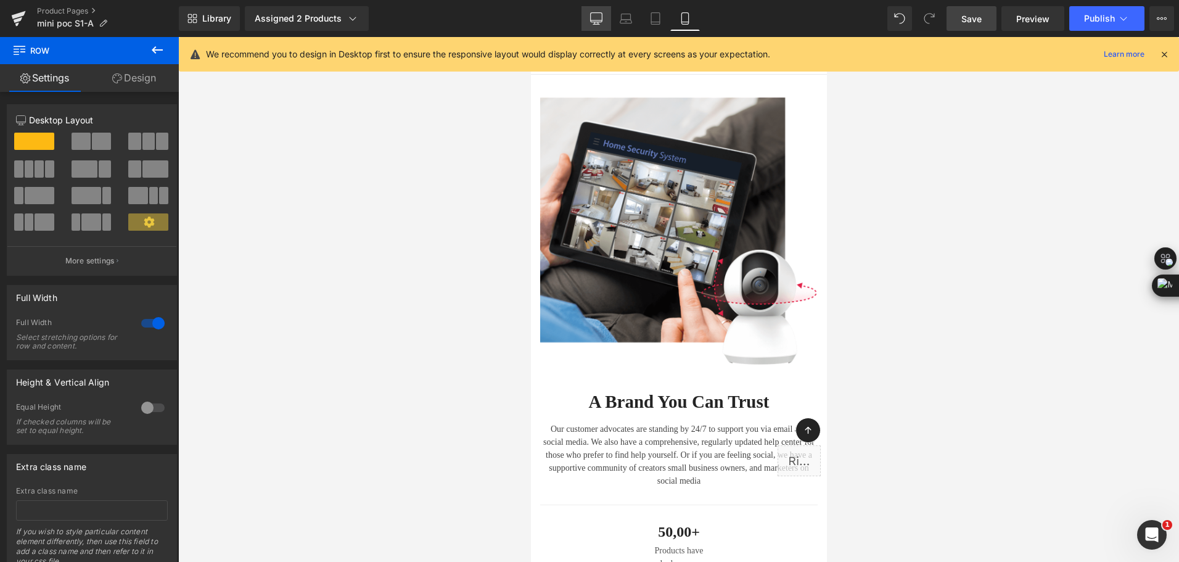
click at [591, 12] on link "Desktop" at bounding box center [596, 18] width 30 height 25
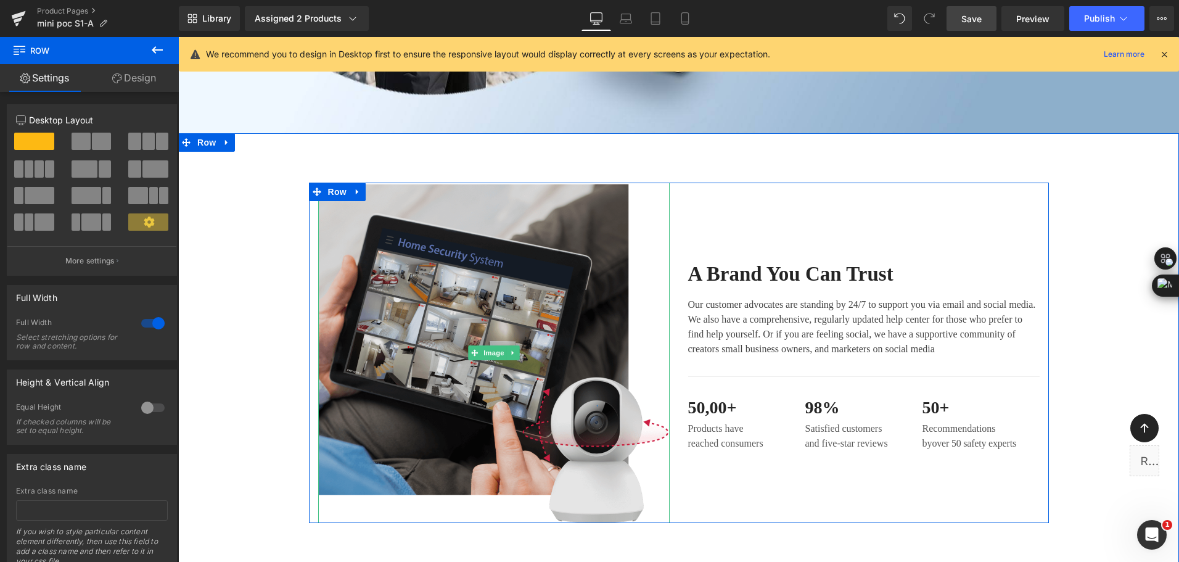
scroll to position [587, 0]
